Goal: Task Accomplishment & Management: Use online tool/utility

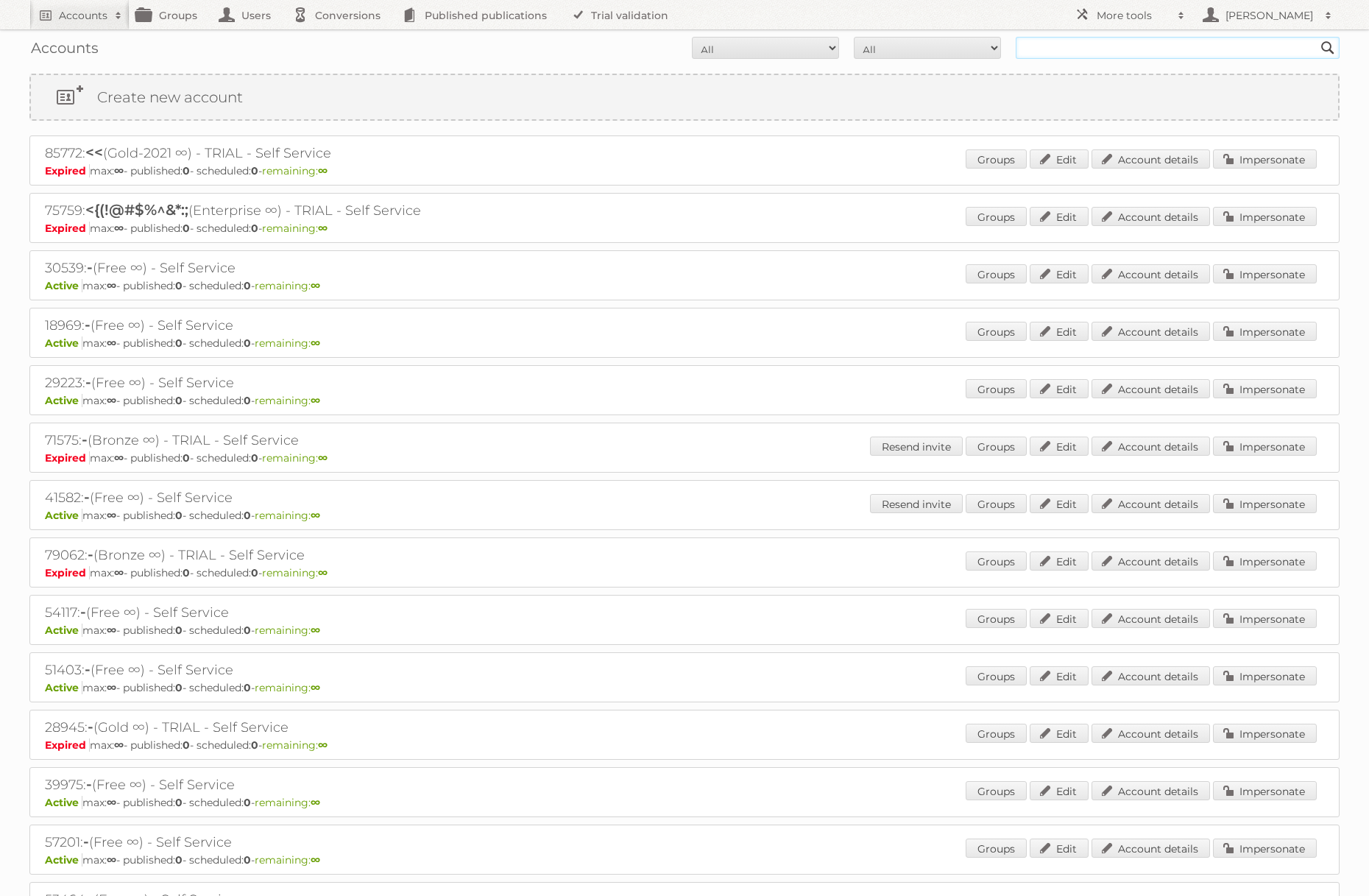
click at [1169, 52] on input "text" at bounding box center [1178, 47] width 324 height 22
type input "[PERSON_NAME]"
click at [1316, 37] on input "Search" at bounding box center [1327, 47] width 22 height 22
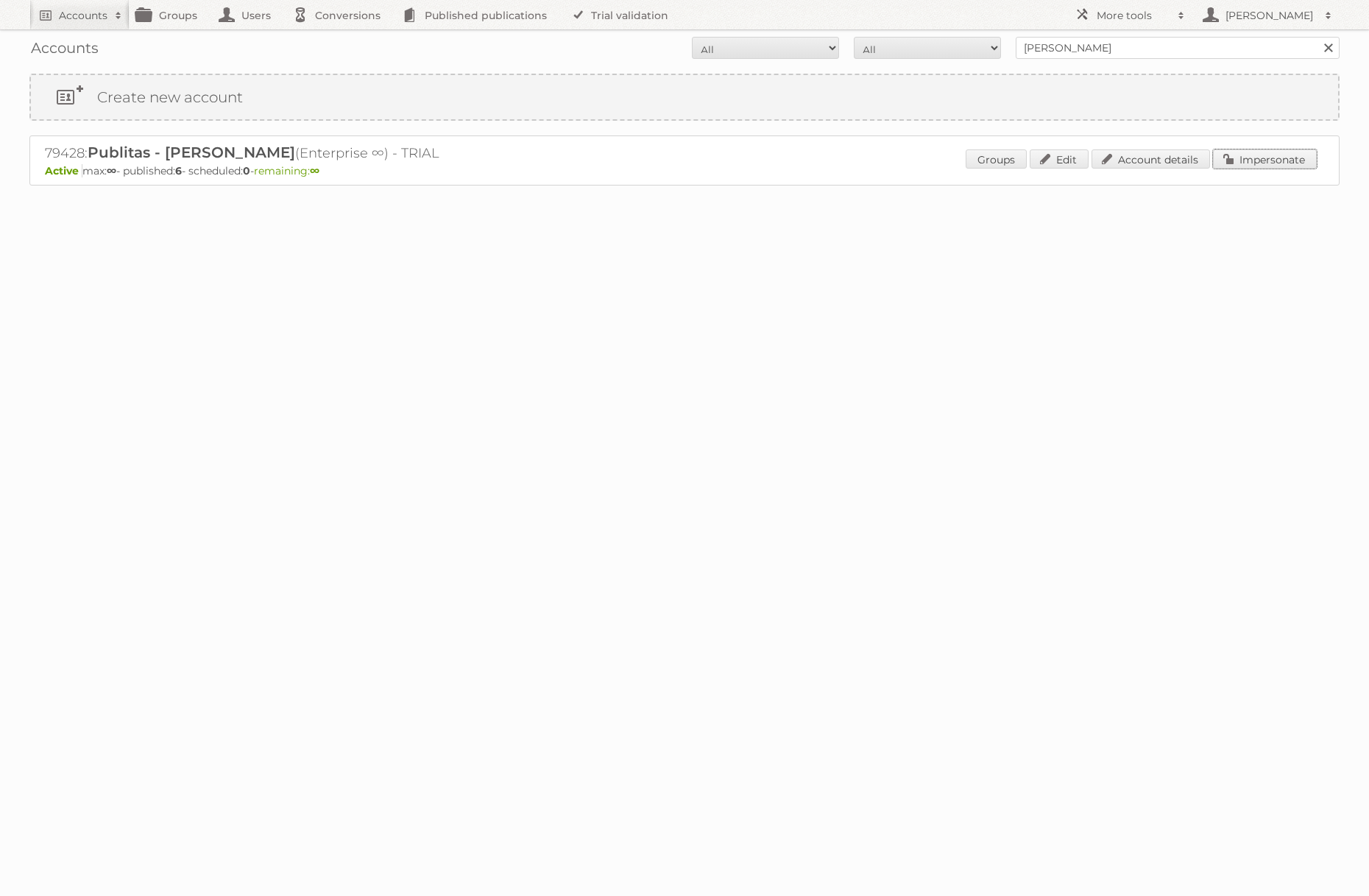
click at [1262, 153] on link "Impersonate" at bounding box center [1265, 159] width 104 height 19
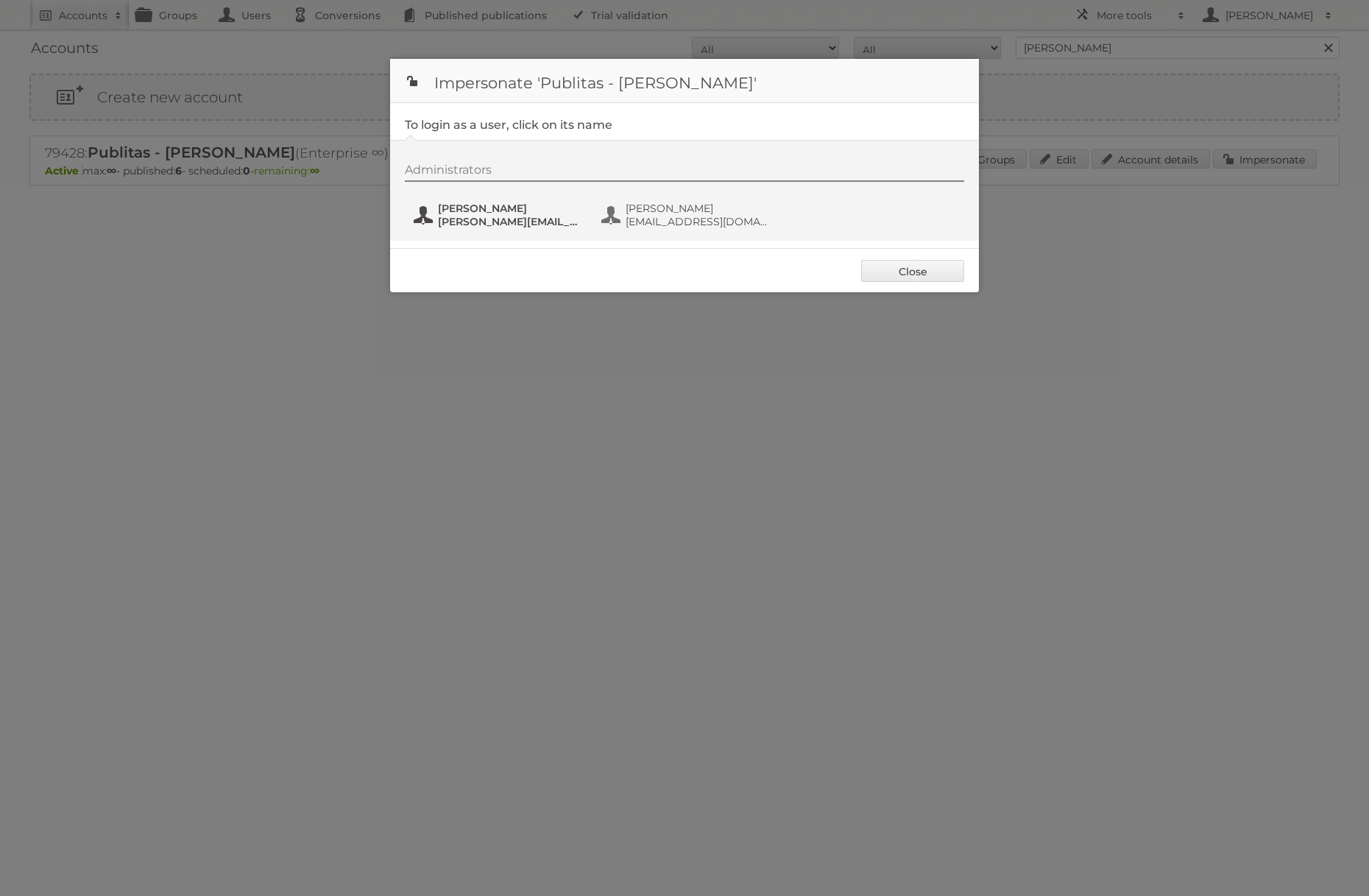
click at [493, 210] on span "[PERSON_NAME]" at bounding box center [509, 208] width 143 height 13
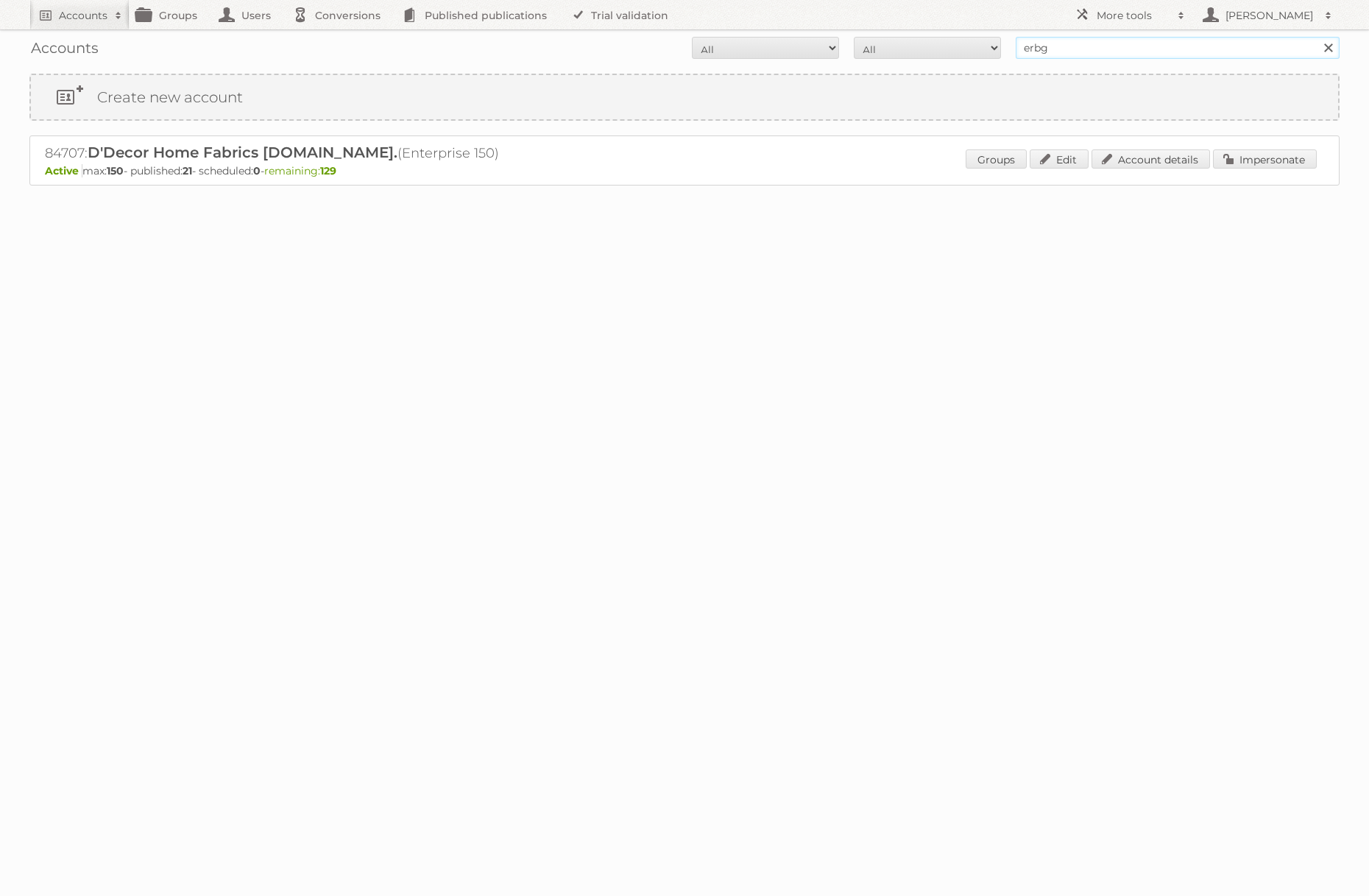
type input "erbg"
click at [1316, 37] on input "Search" at bounding box center [1327, 47] width 22 height 22
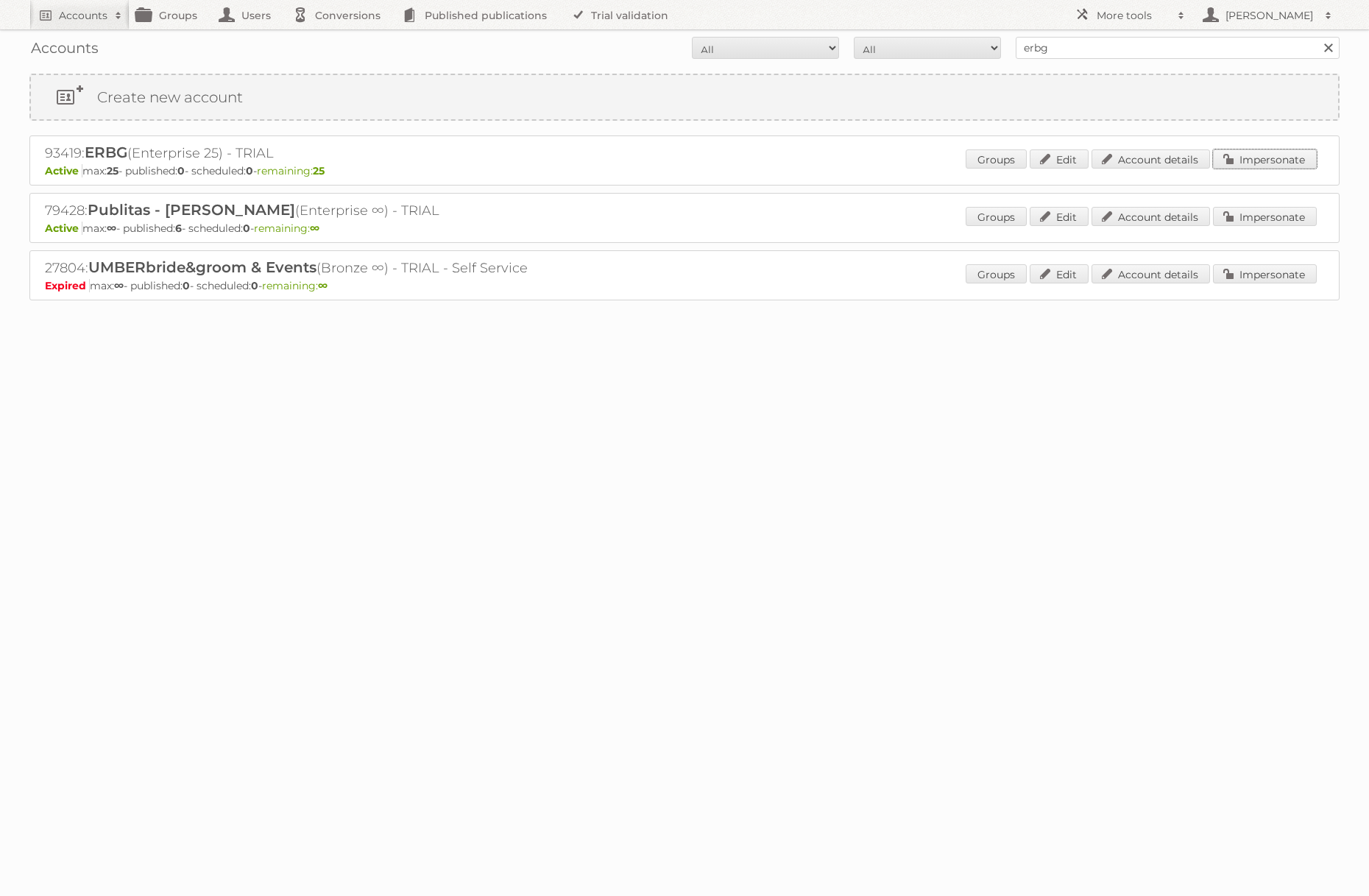
drag, startPoint x: 1259, startPoint y: 165, endPoint x: 1243, endPoint y: 166, distance: 16.0
click at [1259, 165] on link "Impersonate" at bounding box center [1265, 159] width 104 height 19
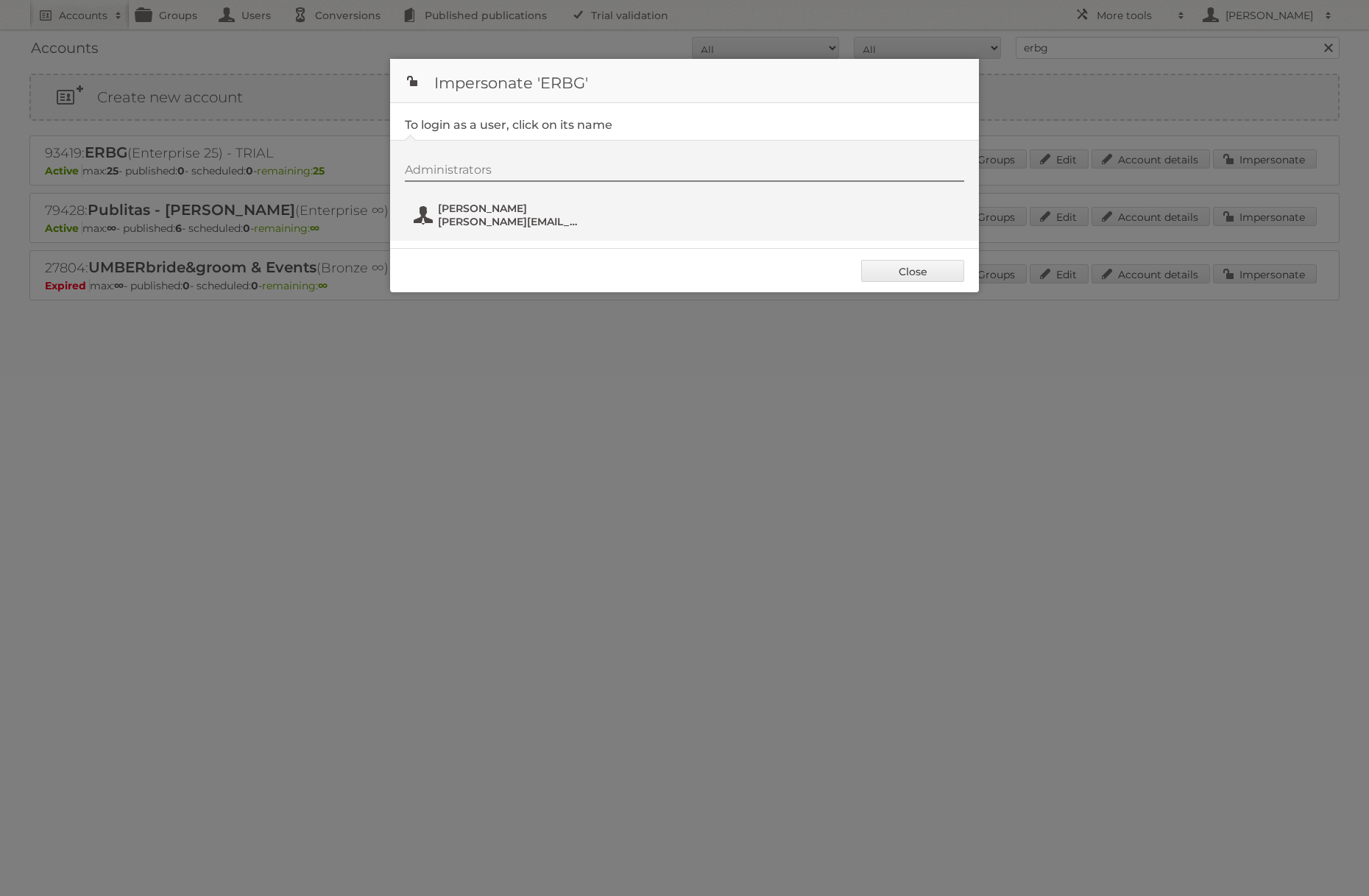
click at [523, 215] on span "[PERSON_NAME][EMAIL_ADDRESS][PERSON_NAME][DOMAIN_NAME]" at bounding box center [509, 221] width 143 height 13
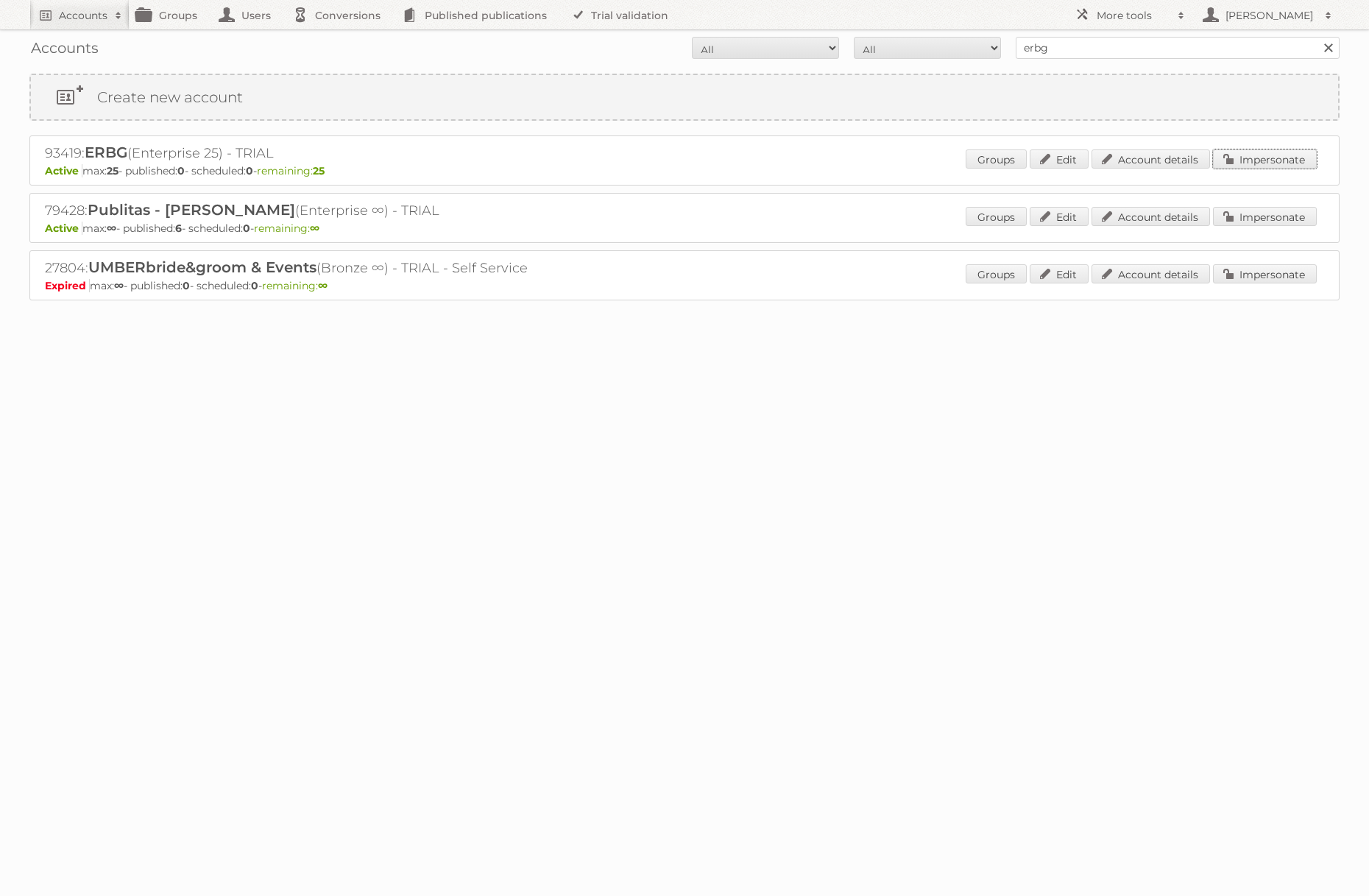
click at [1235, 157] on link "Impersonate" at bounding box center [1265, 159] width 104 height 19
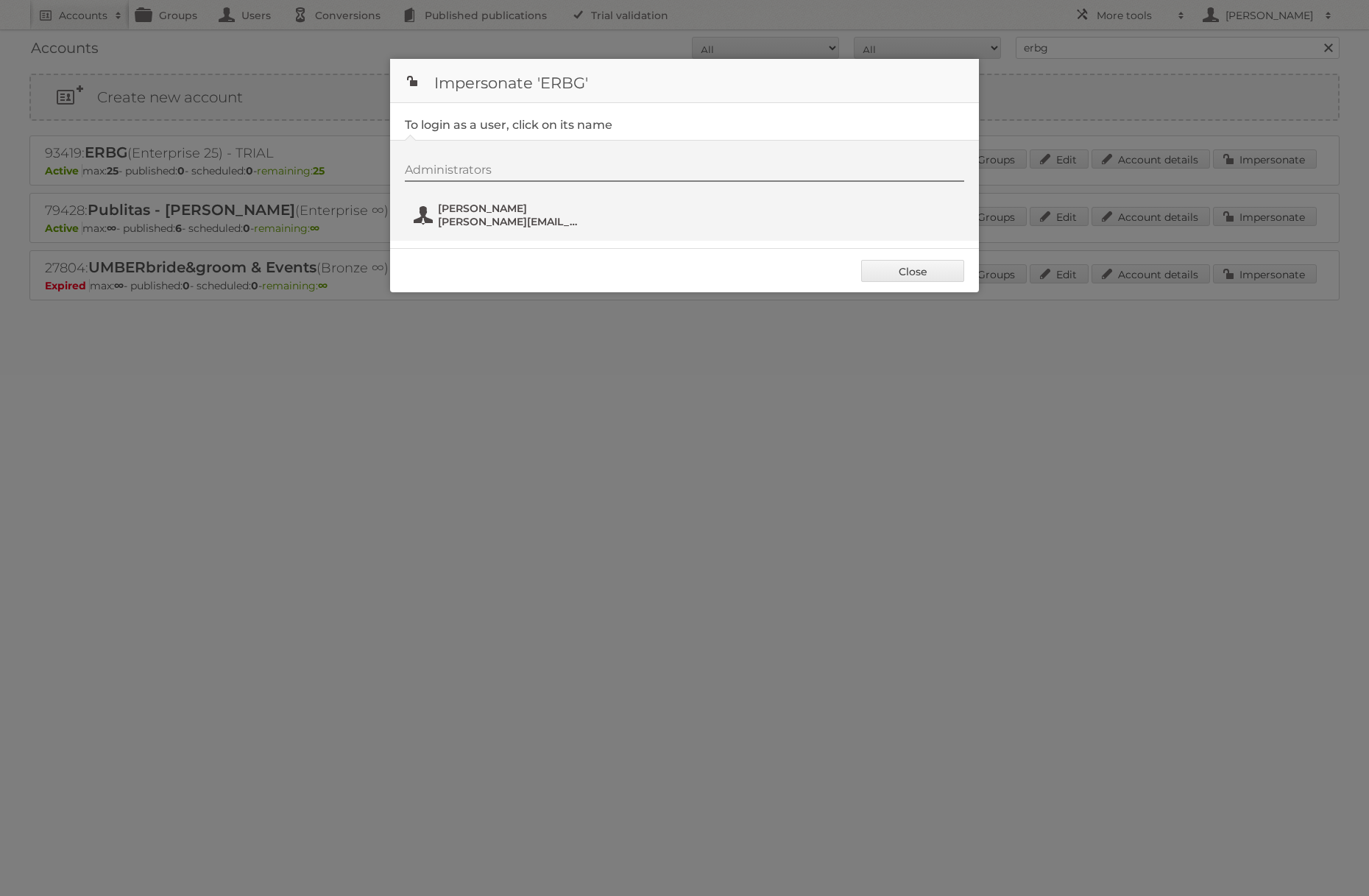
click at [469, 204] on span "[PERSON_NAME]" at bounding box center [509, 208] width 143 height 13
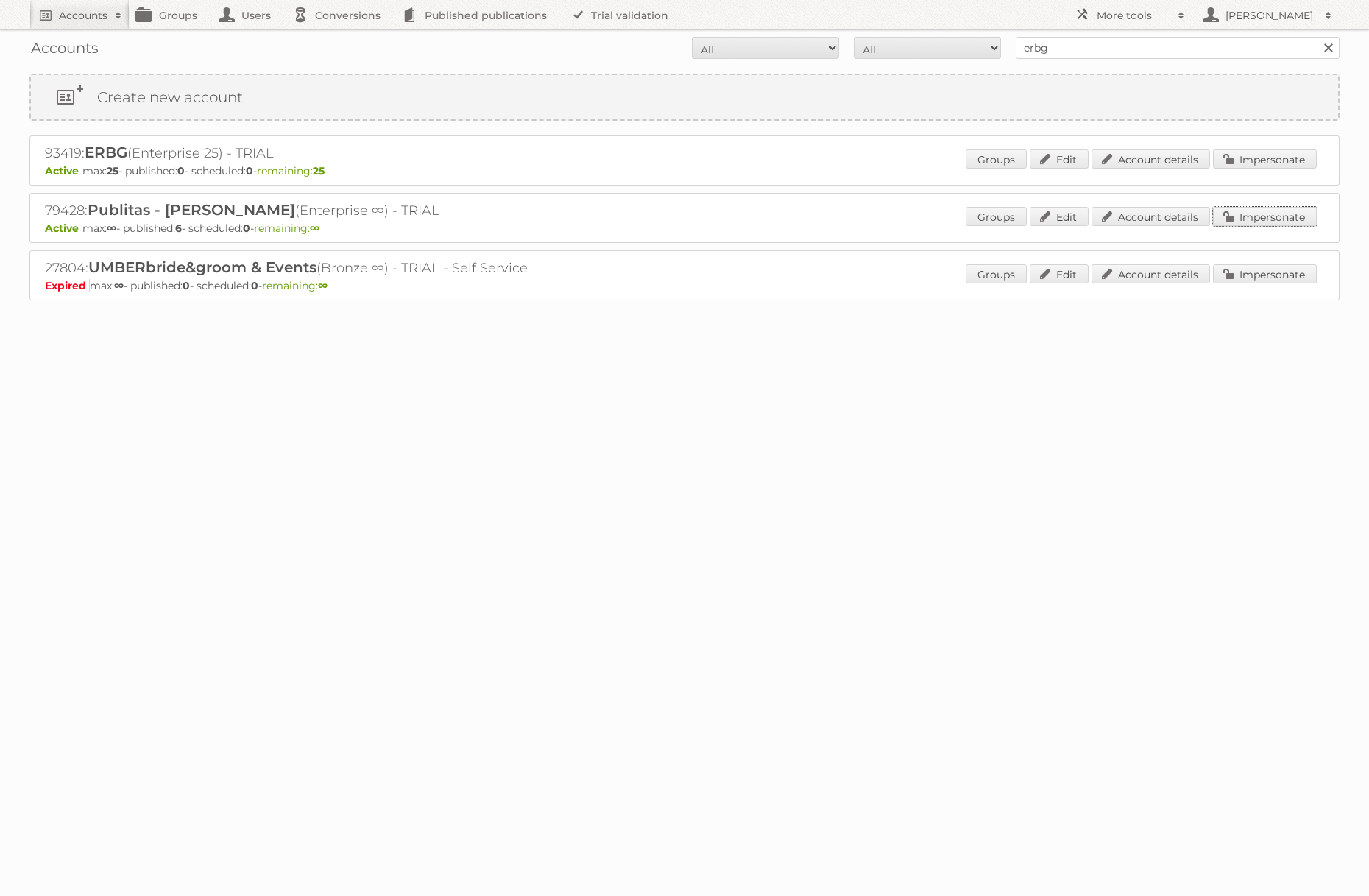
drag, startPoint x: 1280, startPoint y: 214, endPoint x: 1115, endPoint y: 208, distance: 165.1
click at [1280, 214] on link "Impersonate" at bounding box center [1265, 216] width 104 height 19
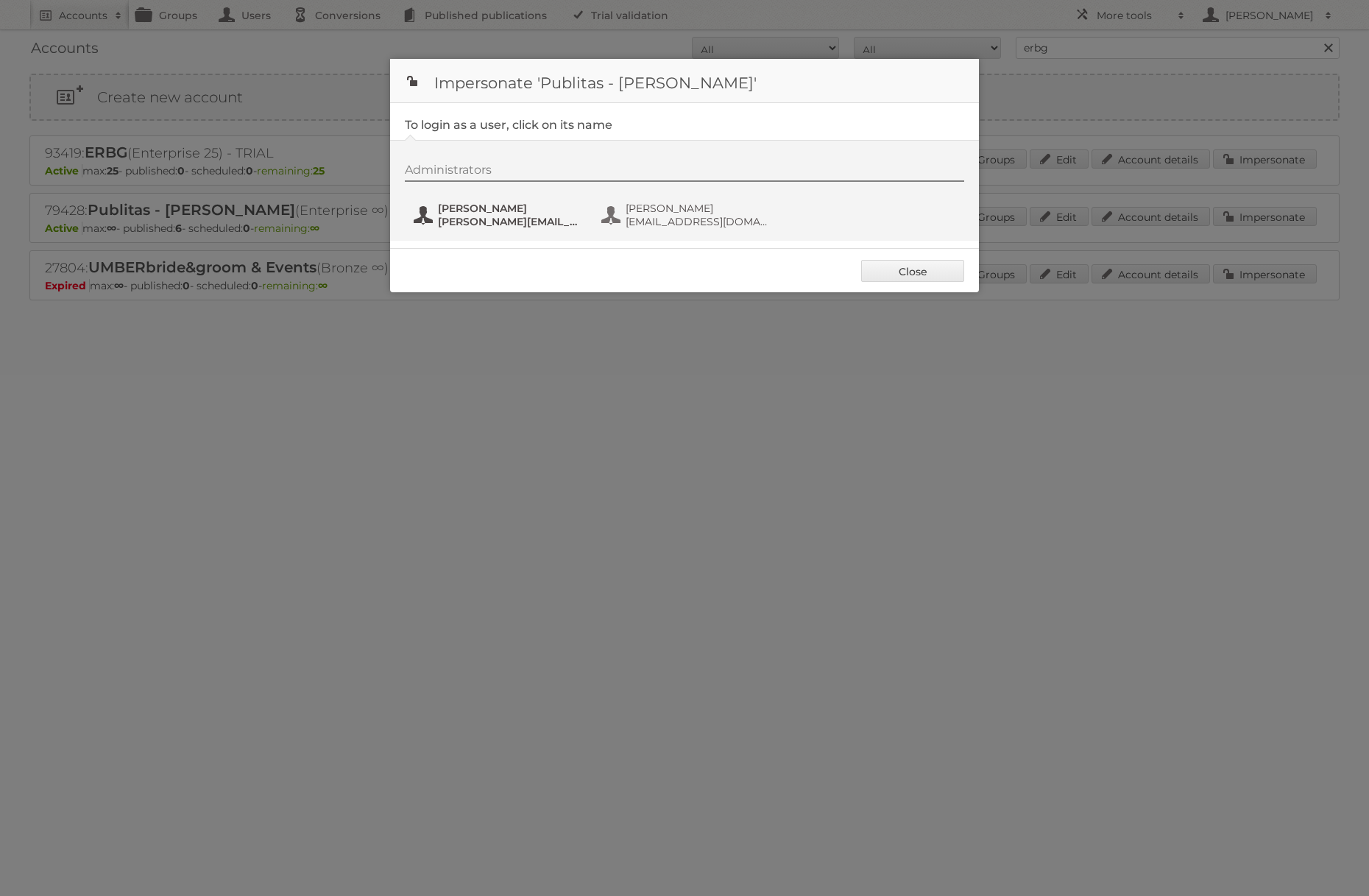
click at [533, 206] on span "[PERSON_NAME]" at bounding box center [509, 208] width 143 height 13
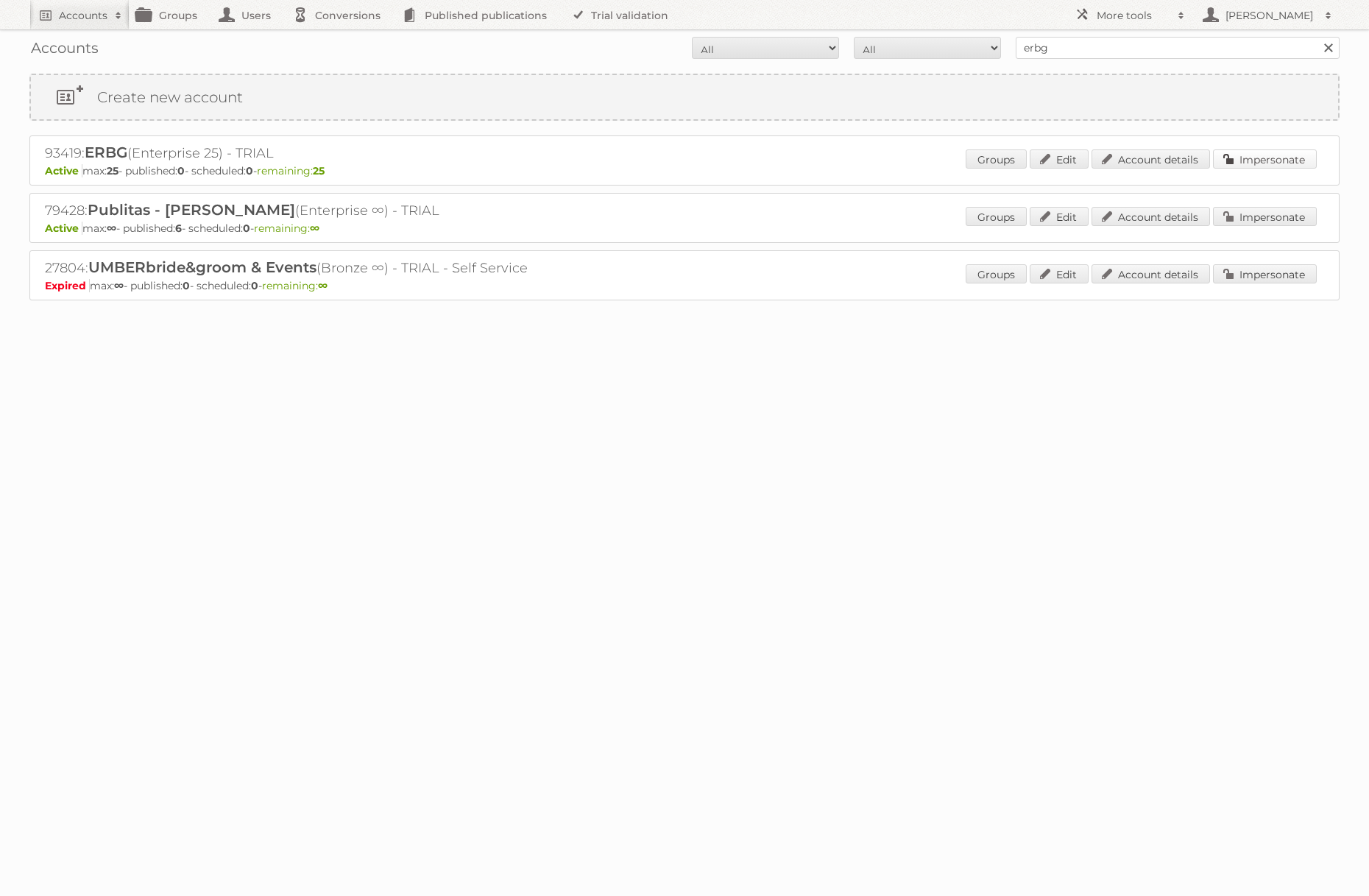
drag, startPoint x: 1276, startPoint y: 152, endPoint x: 1256, endPoint y: 151, distance: 20.0
click at [1276, 152] on link "Impersonate" at bounding box center [1265, 159] width 104 height 19
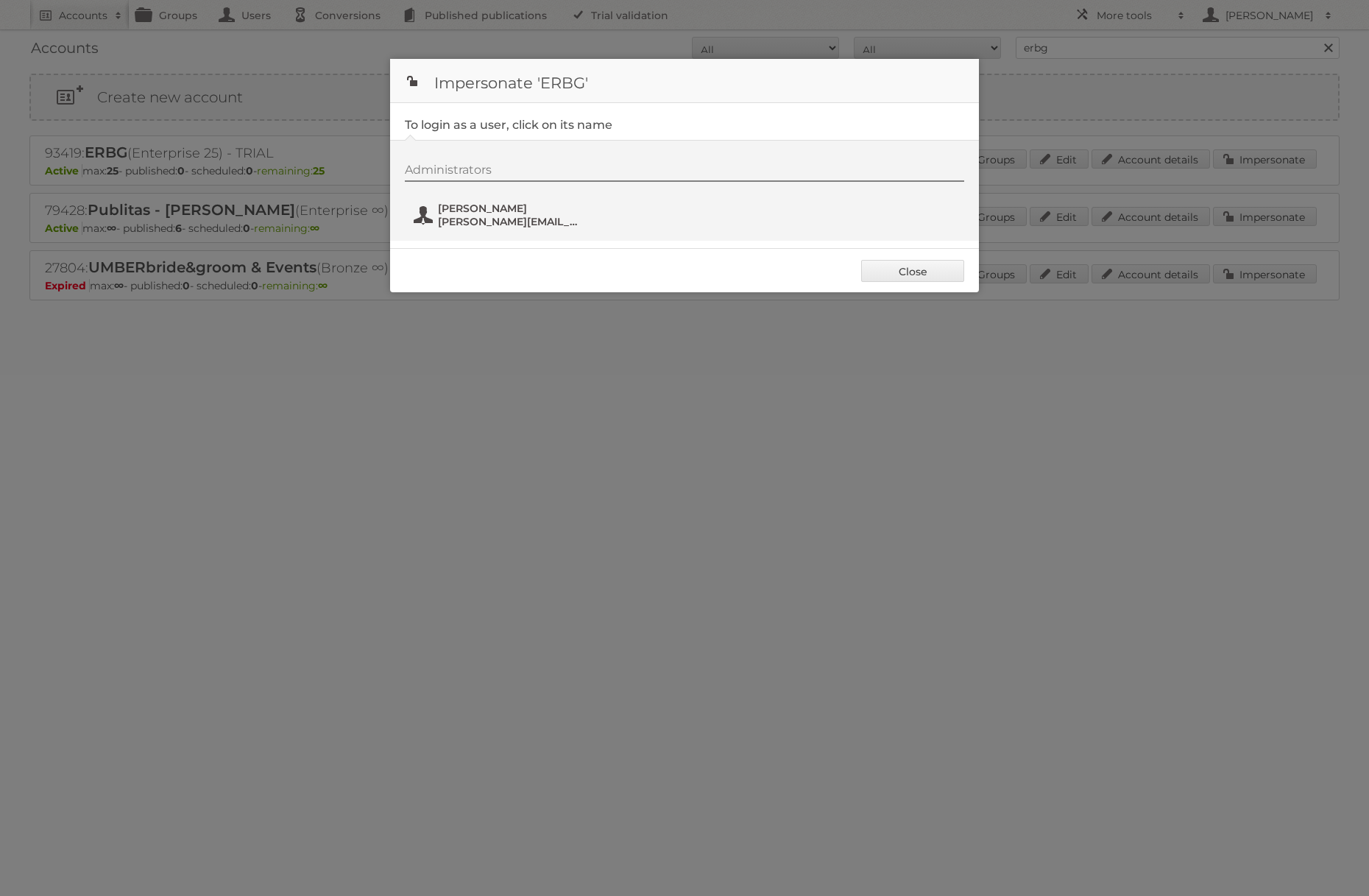
click at [544, 209] on span "[PERSON_NAME]" at bounding box center [509, 208] width 143 height 13
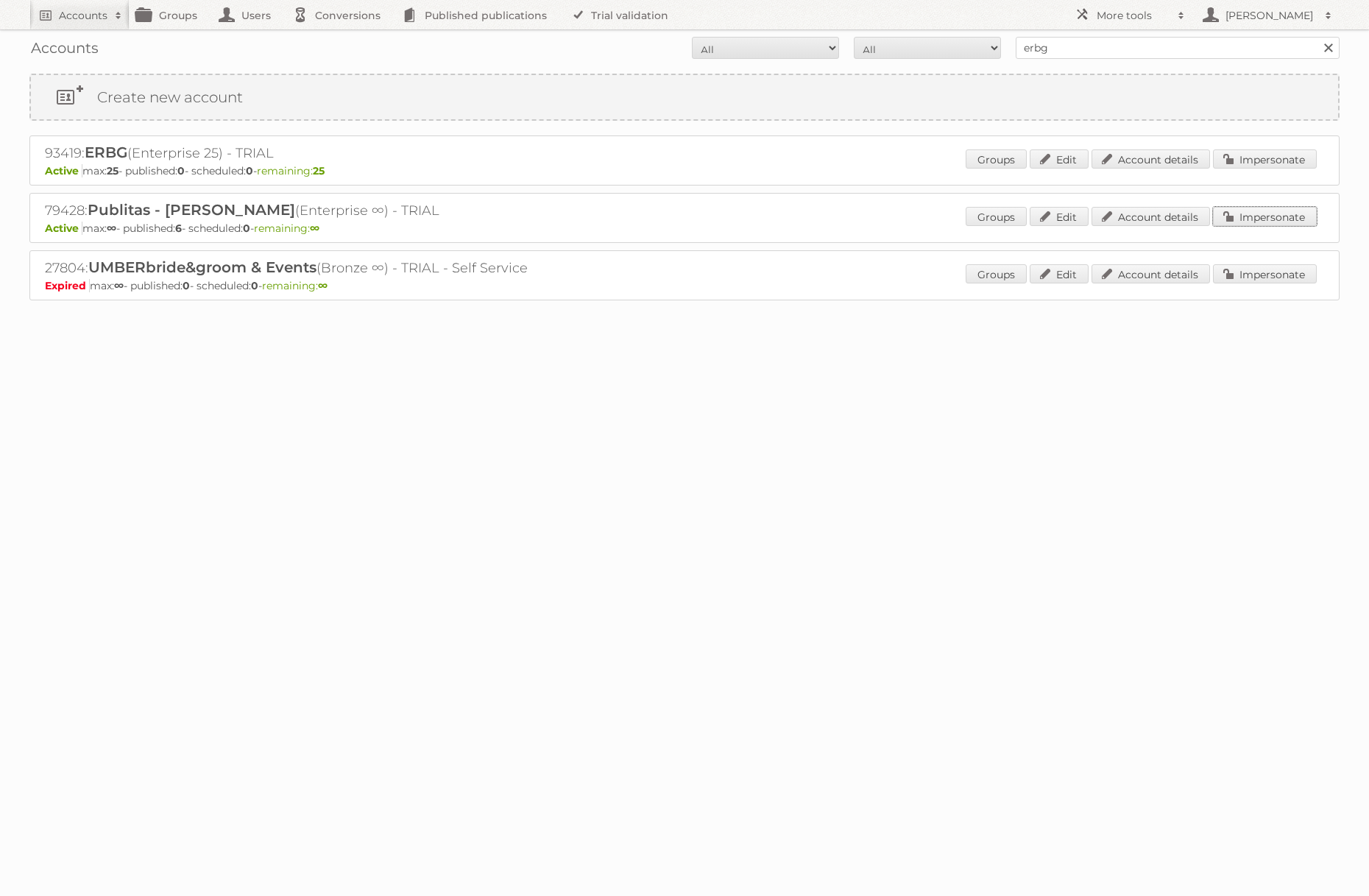
drag, startPoint x: 1267, startPoint y: 216, endPoint x: 1258, endPoint y: 216, distance: 9.0
click at [1267, 216] on link "Impersonate" at bounding box center [1265, 216] width 104 height 19
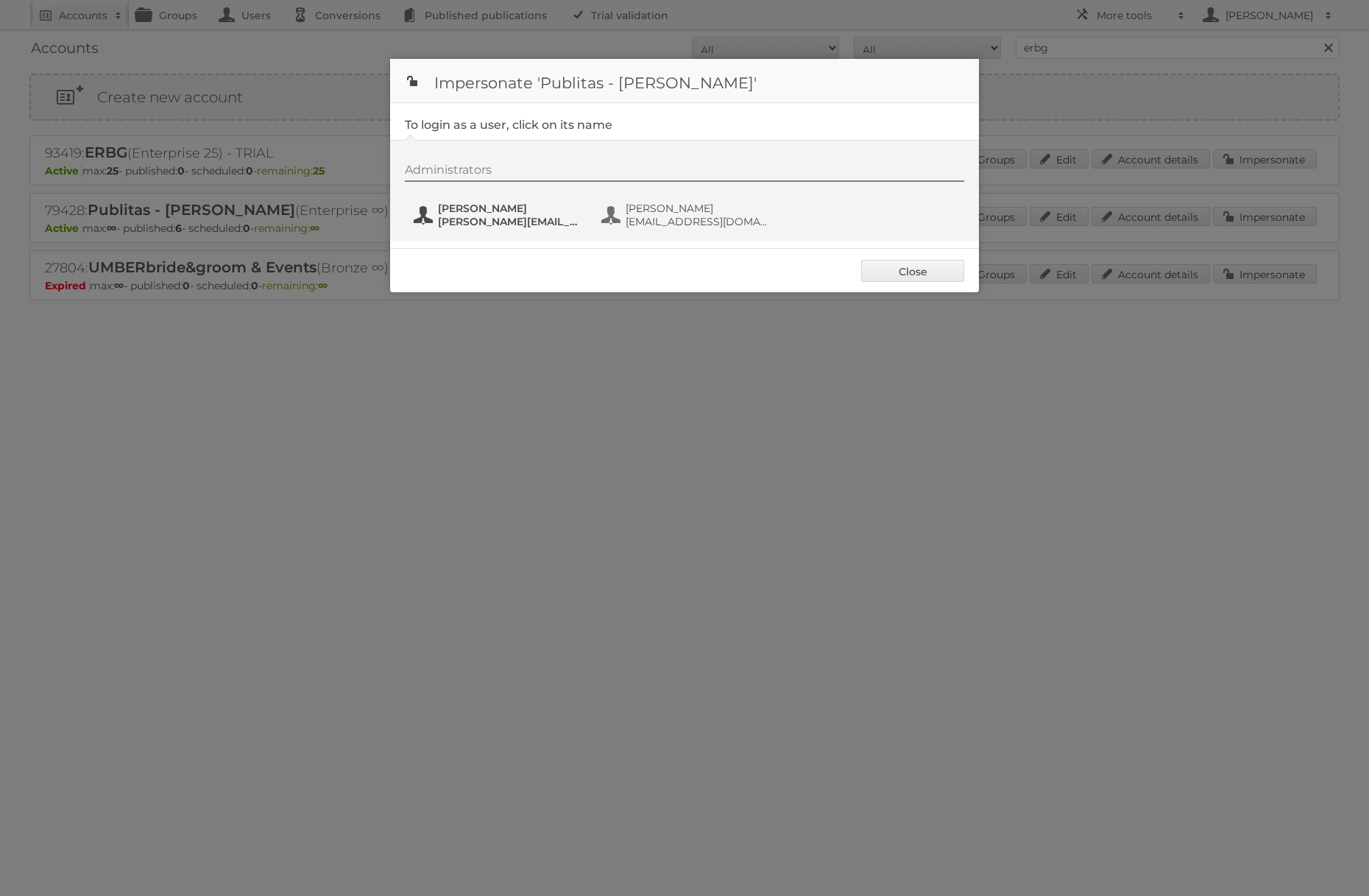
click at [525, 217] on span "[PERSON_NAME][EMAIL_ADDRESS][DOMAIN_NAME]" at bounding box center [509, 221] width 143 height 13
